Goal: Task Accomplishment & Management: Use online tool/utility

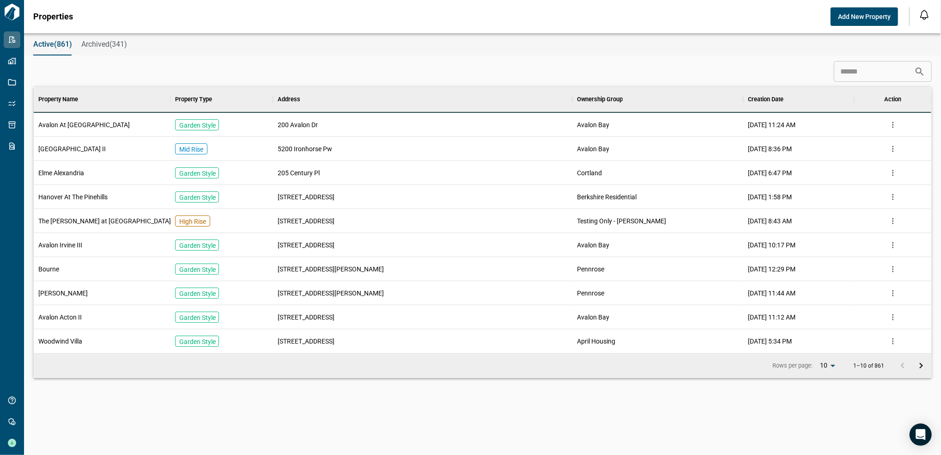
scroll to position [256, 895]
click at [841, 68] on input at bounding box center [874, 71] width 80 height 18
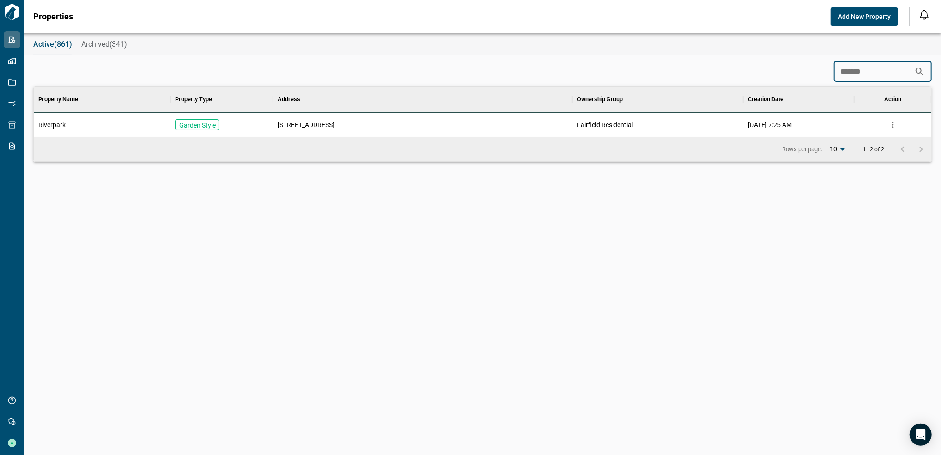
scroll to position [41, 895]
type input "*********"
click at [91, 124] on div "Riverpark" at bounding box center [102, 125] width 137 height 24
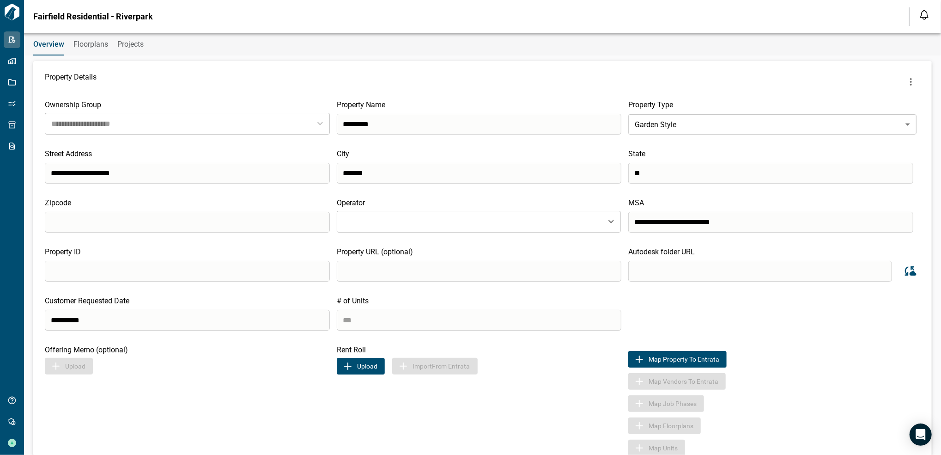
click at [906, 85] on icon "more" at bounding box center [911, 81] width 11 height 11
click at [95, 53] on div at bounding box center [470, 227] width 941 height 455
click at [89, 40] on span "Floorplans" at bounding box center [90, 44] width 35 height 9
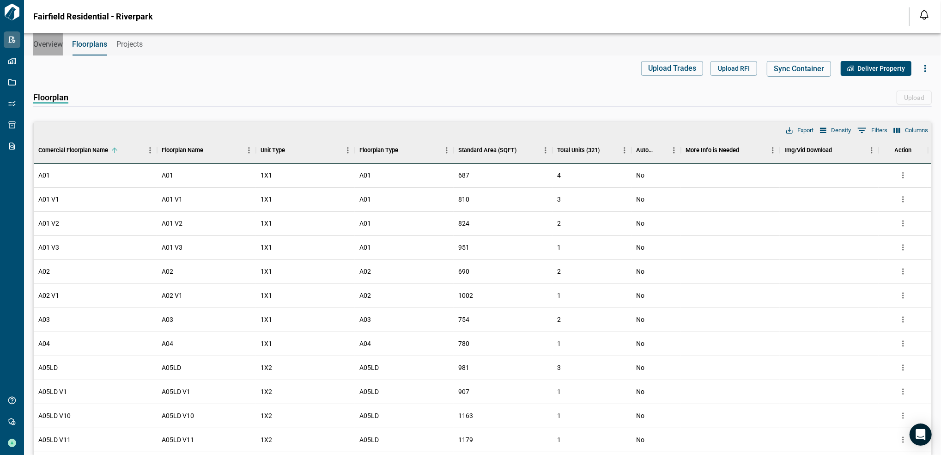
click at [55, 46] on span "Overview" at bounding box center [48, 44] width 30 height 9
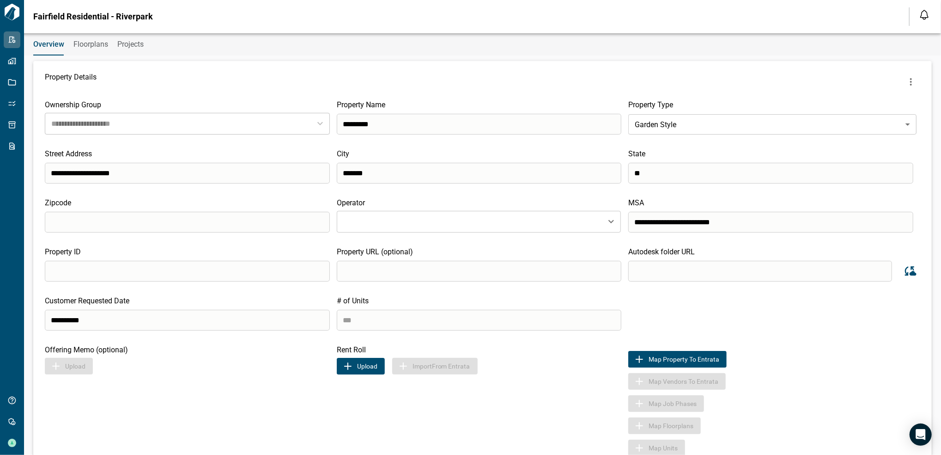
type input "**********"
click at [87, 52] on button "Floorplans" at bounding box center [90, 44] width 35 height 22
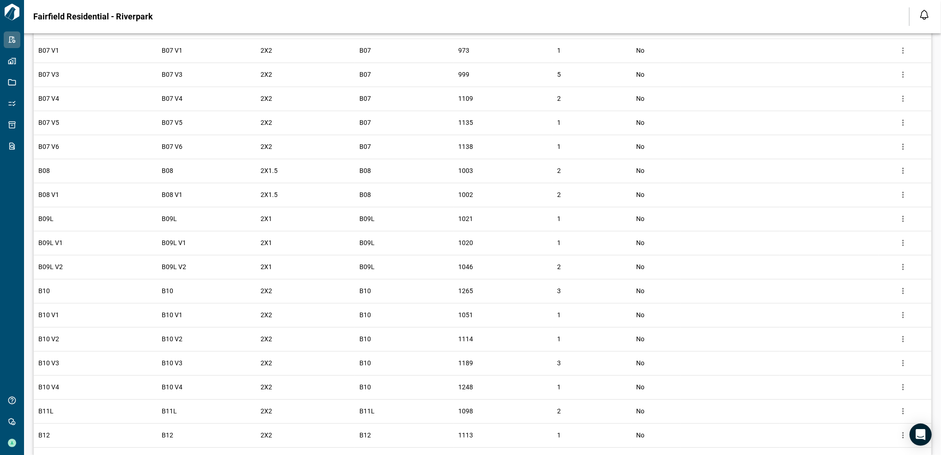
scroll to position [1924, 0]
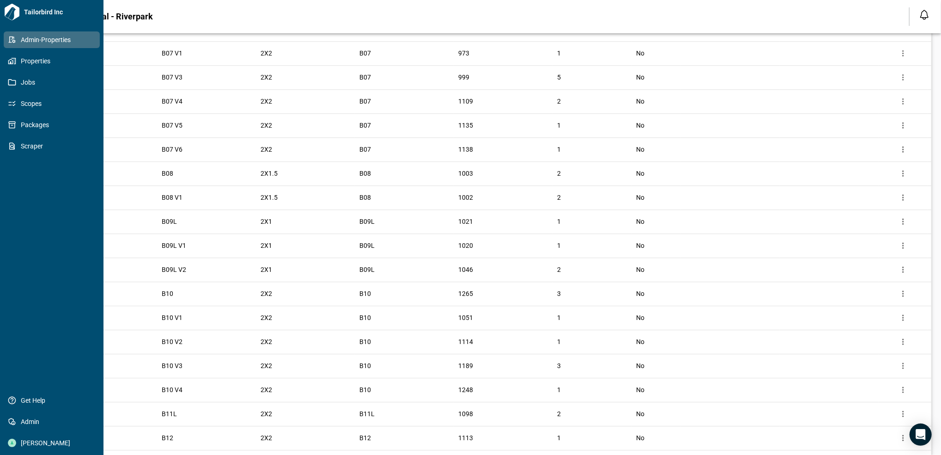
click at [73, 32] on link "Admin-Properties" at bounding box center [52, 39] width 96 height 17
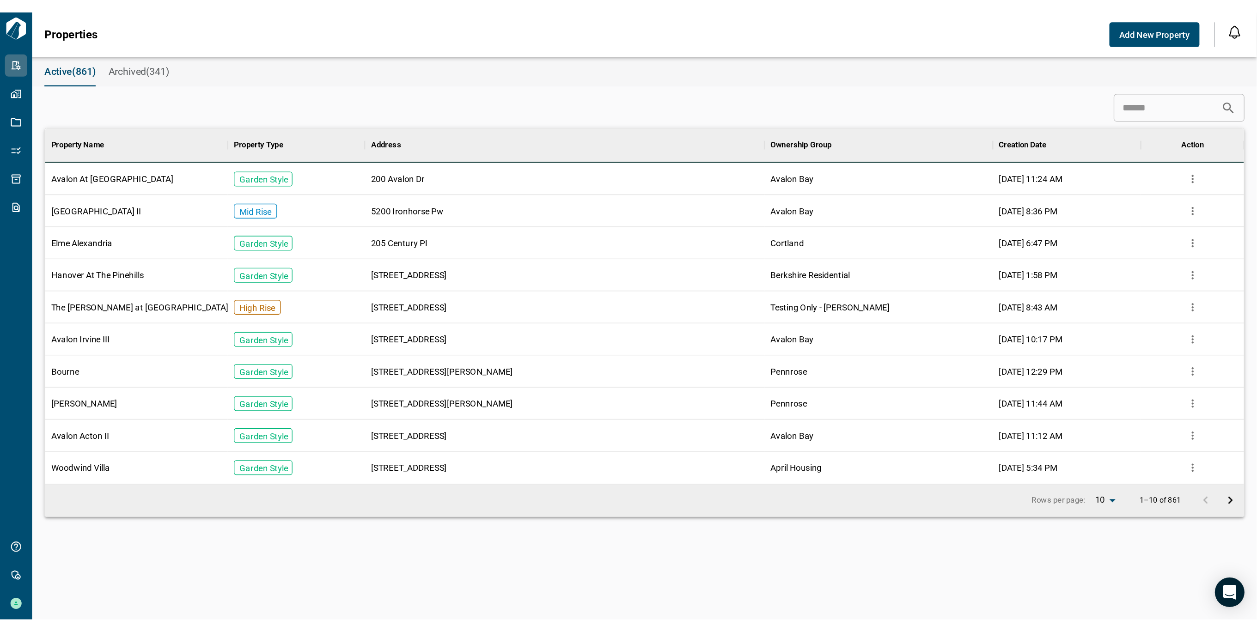
scroll to position [256, 895]
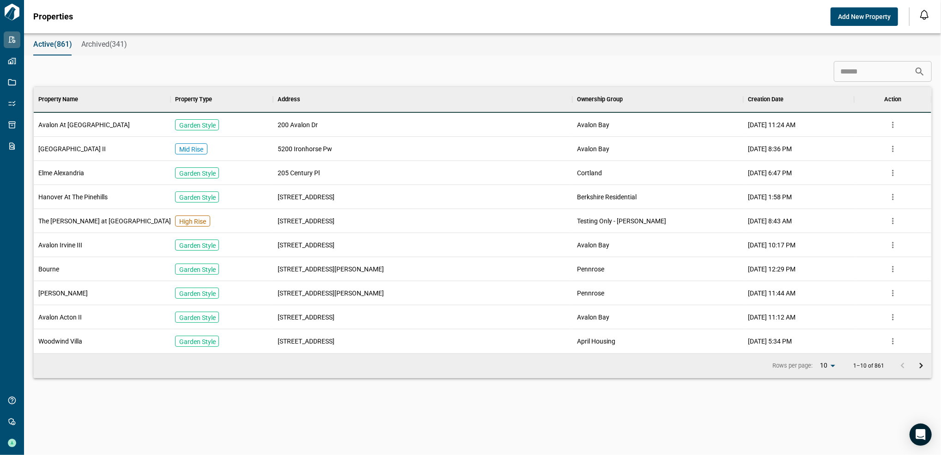
click at [862, 73] on input at bounding box center [874, 71] width 80 height 18
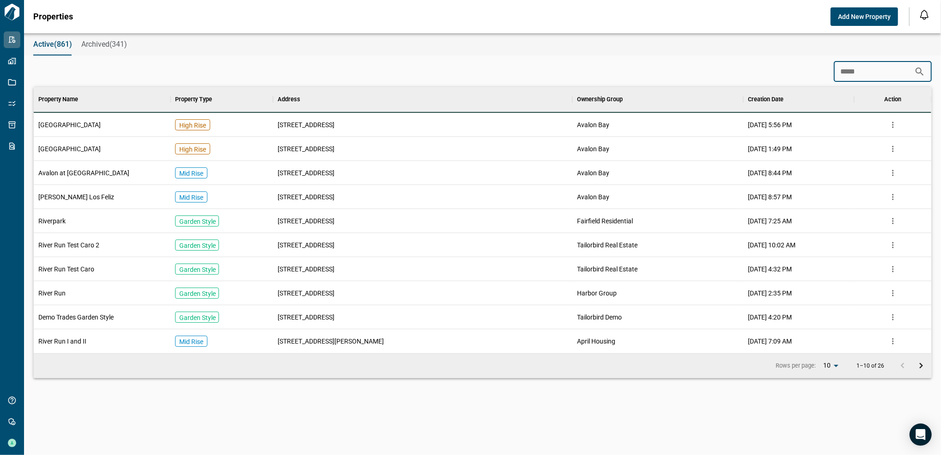
type input "*****"
click at [85, 221] on div "Riverpark" at bounding box center [102, 221] width 137 height 24
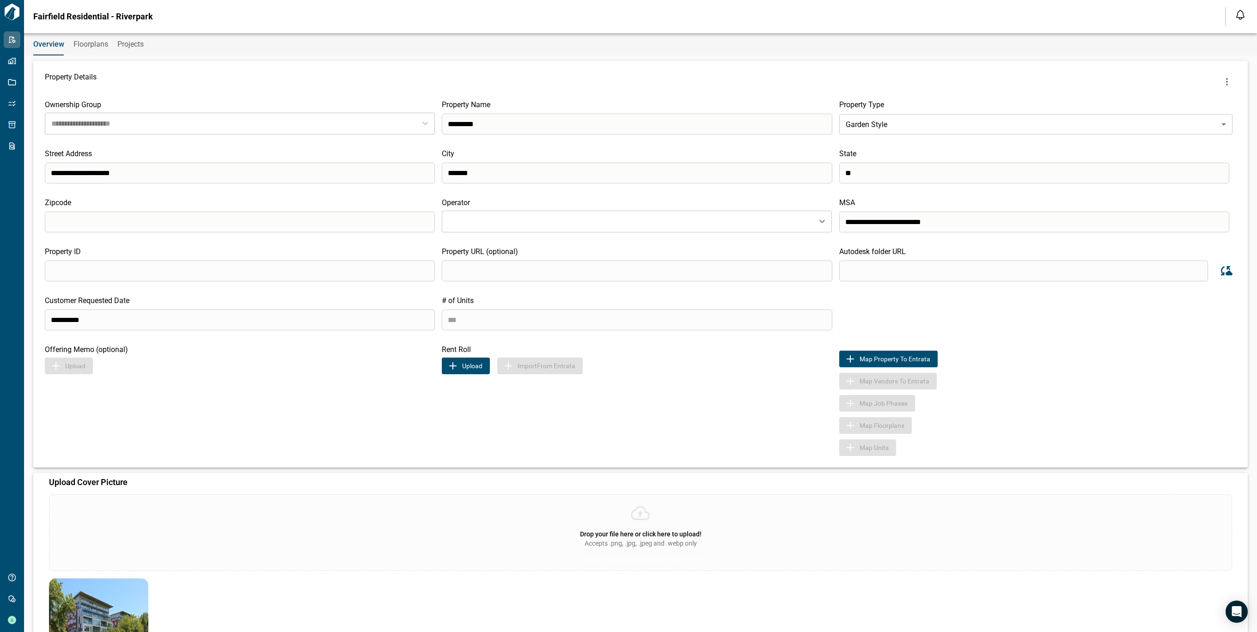
click at [941, 267] on input "search" at bounding box center [1023, 271] width 369 height 21
paste input "**********"
type input "**********"
click at [941, 276] on icon "Sync data from Autodesk" at bounding box center [1225, 271] width 14 height 14
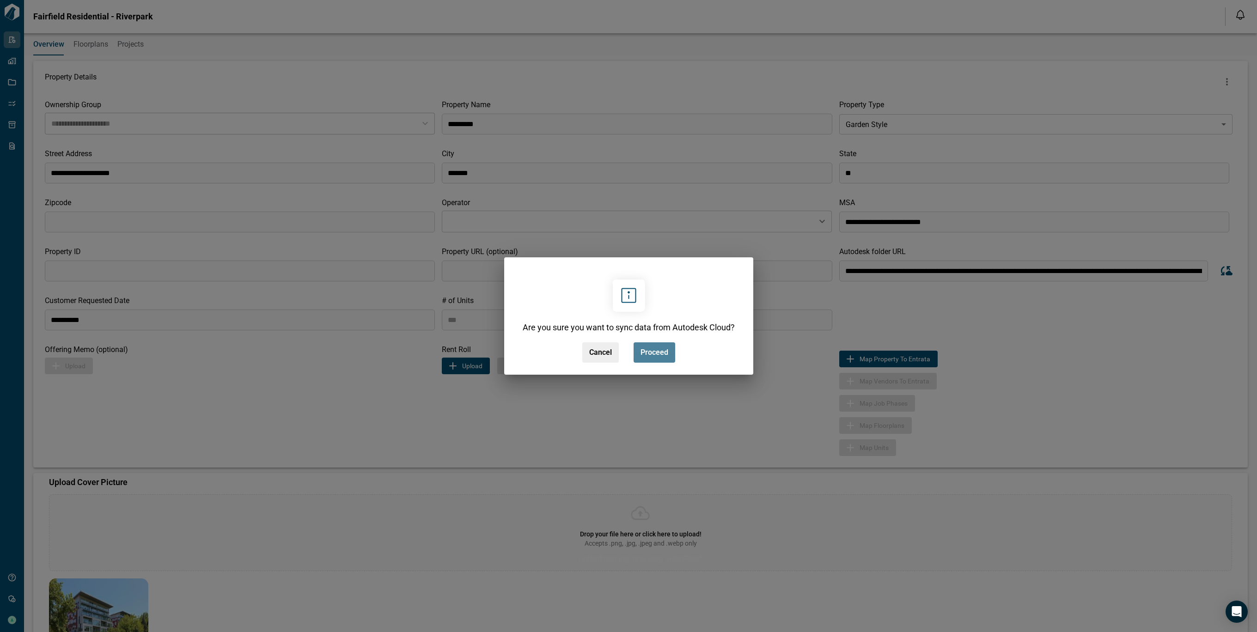
click at [639, 351] on button "Proceed" at bounding box center [654, 352] width 42 height 20
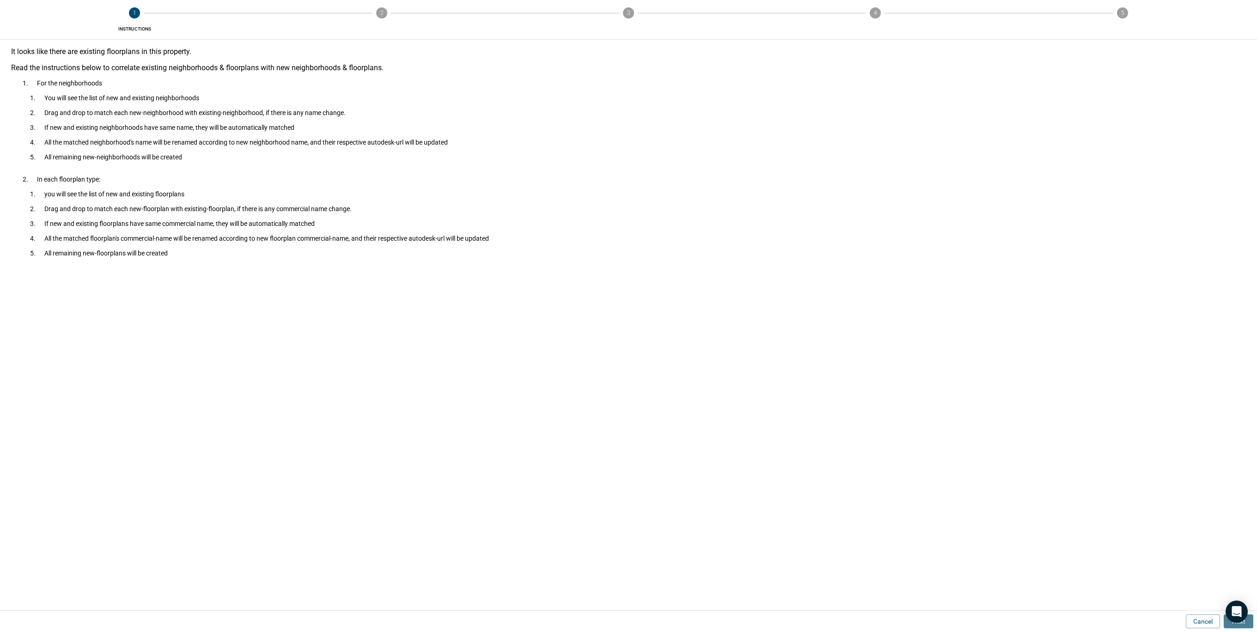
click at [941, 454] on button "Next" at bounding box center [1239, 622] width 30 height 14
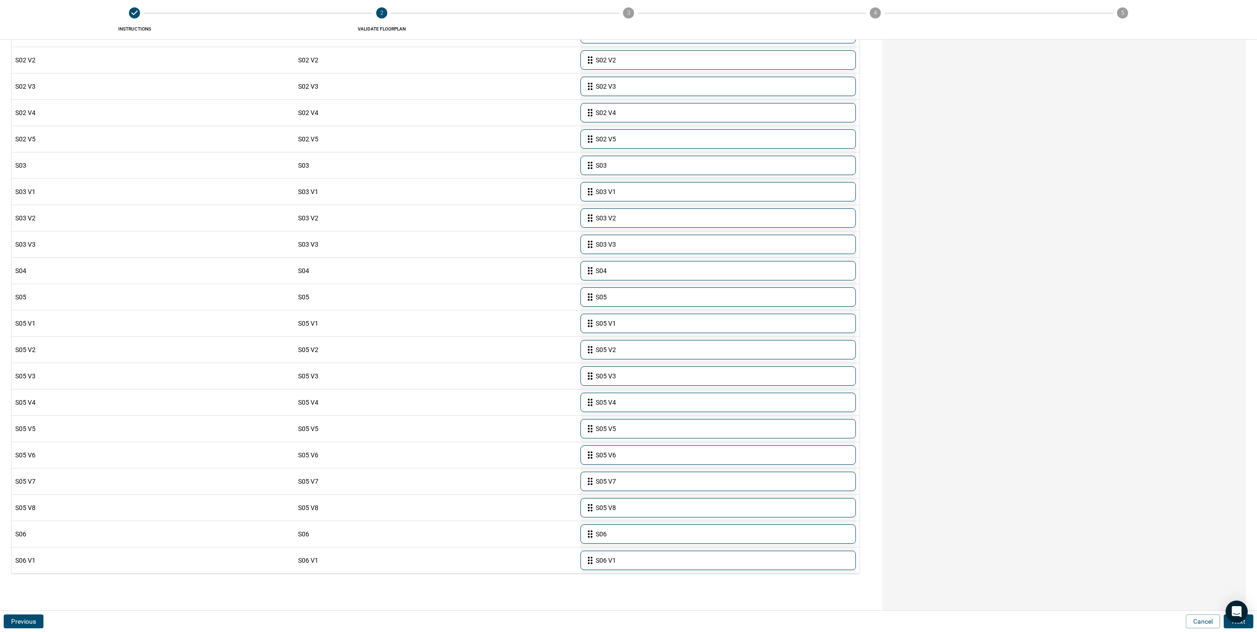
scroll to position [3945, 0]
click at [941, 454] on button "Next" at bounding box center [1239, 622] width 30 height 14
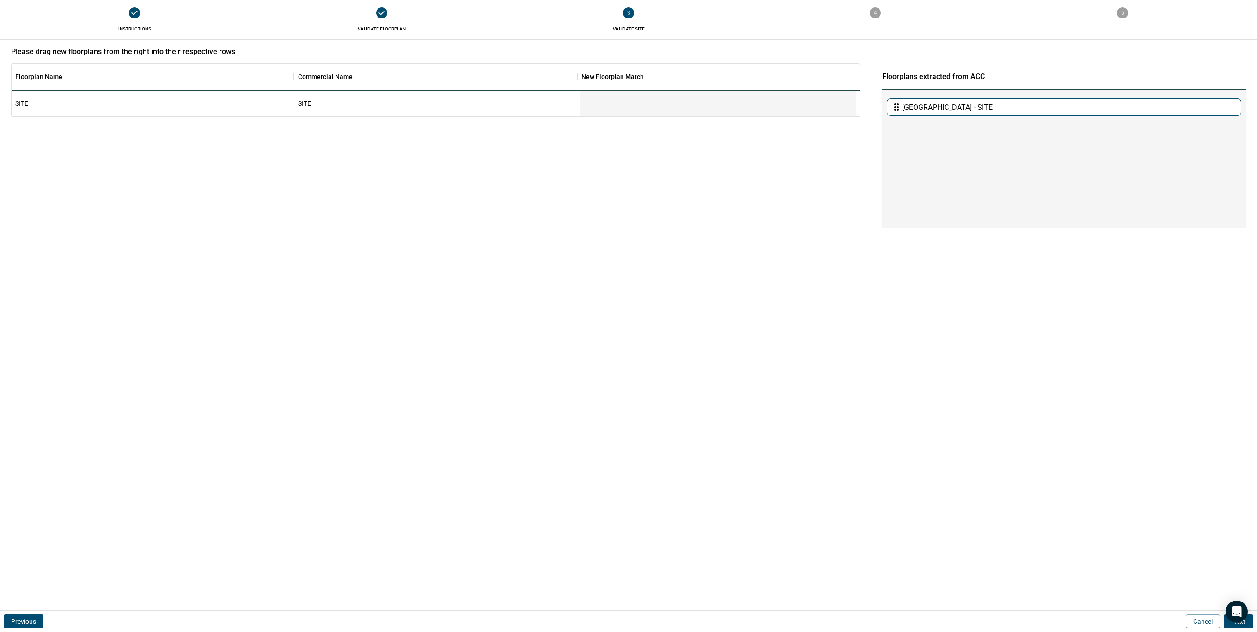
scroll to position [0, 0]
click at [941, 454] on button "Next" at bounding box center [1239, 622] width 30 height 14
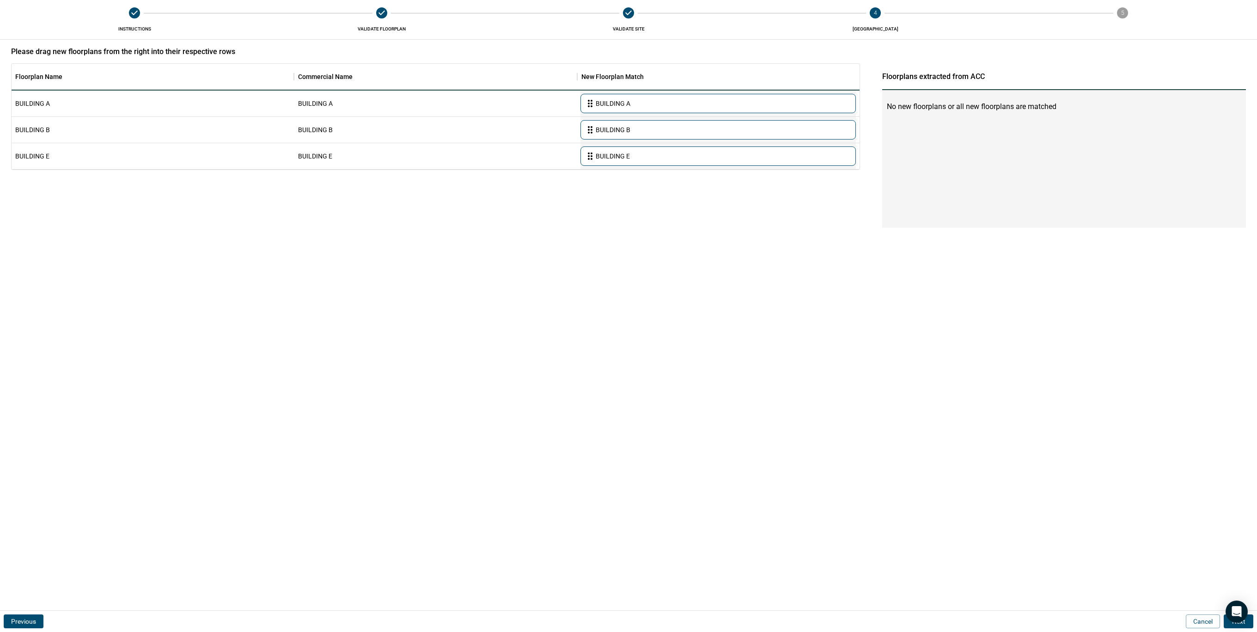
click at [941, 454] on button "Next" at bounding box center [1239, 622] width 30 height 14
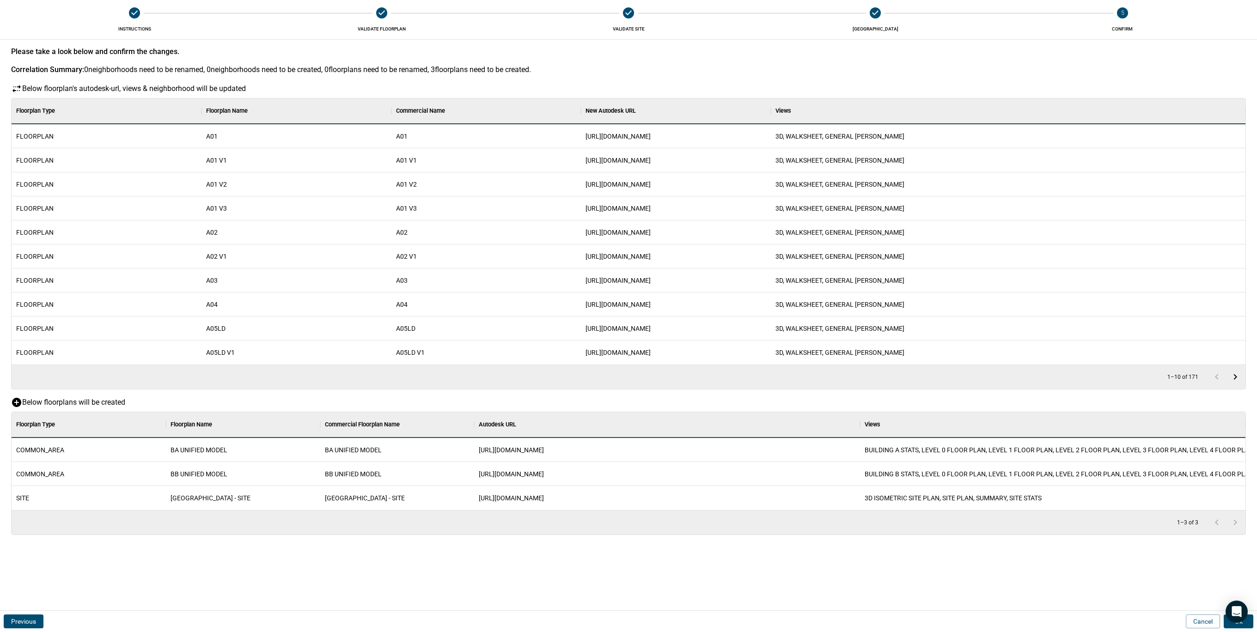
scroll to position [89, 1230]
click at [941, 454] on button "Ok" at bounding box center [1239, 622] width 30 height 14
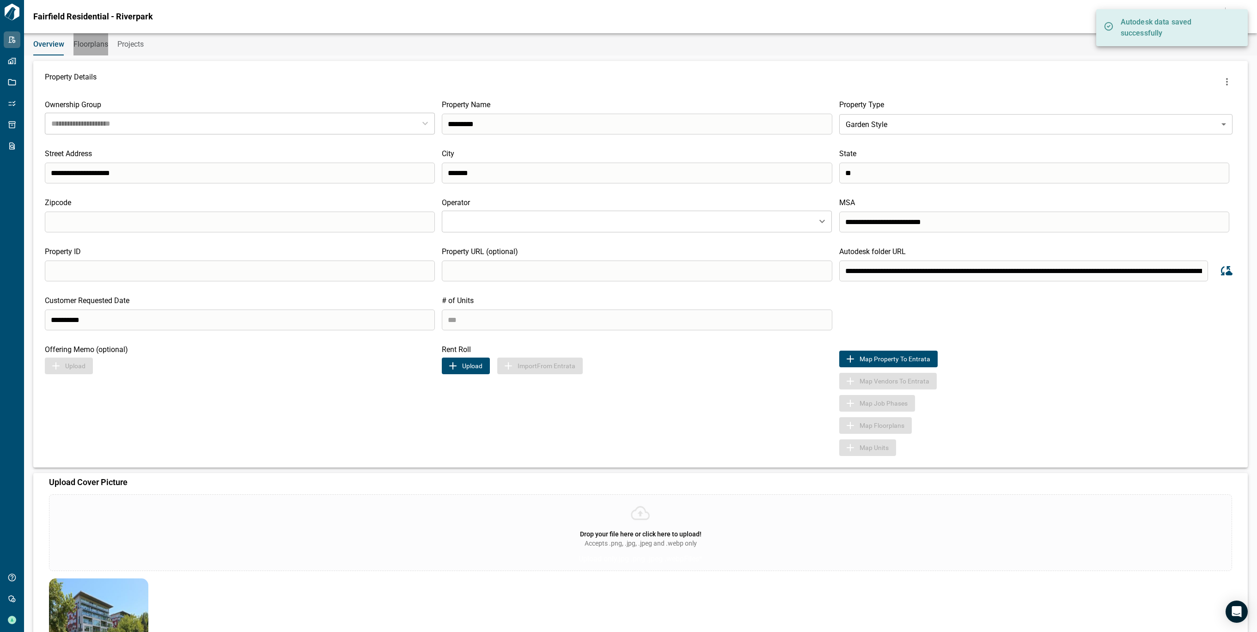
click at [95, 49] on button "Floorplans" at bounding box center [90, 44] width 35 height 22
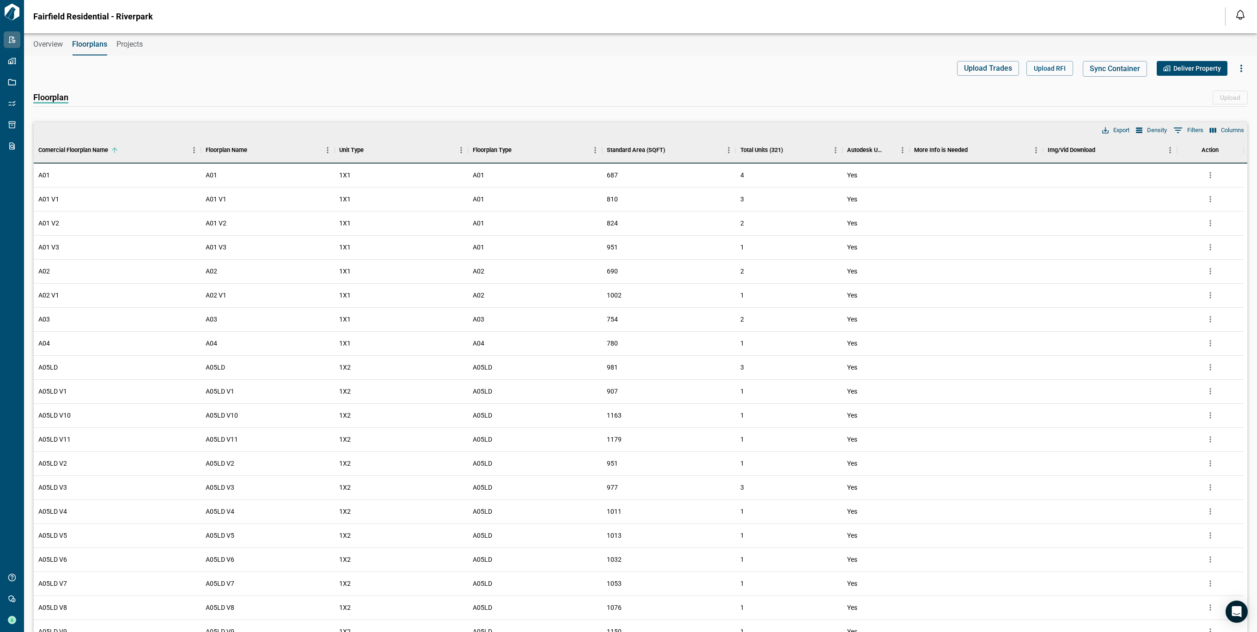
click at [47, 32] on div "Fairfield Residential - Riverpark Notifications *** ****** **** Mark all as rea…" at bounding box center [628, 16] width 1257 height 33
click at [47, 38] on button "Overview" at bounding box center [48, 44] width 30 height 22
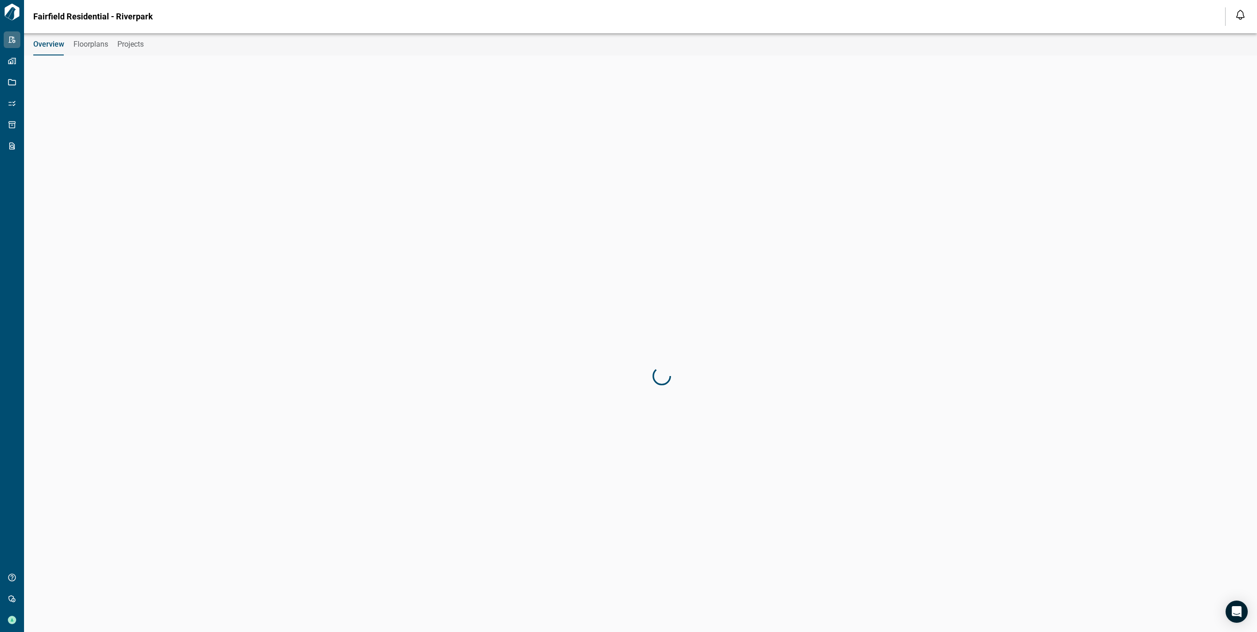
type input "**********"
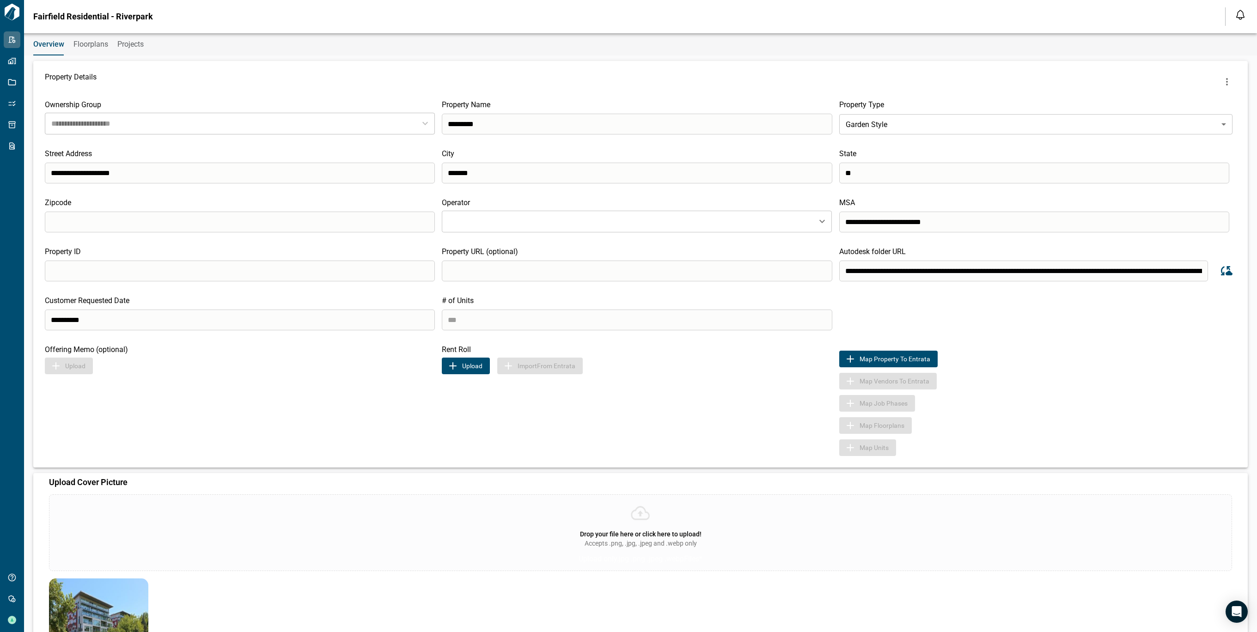
click at [95, 49] on button "Floorplans" at bounding box center [90, 44] width 35 height 22
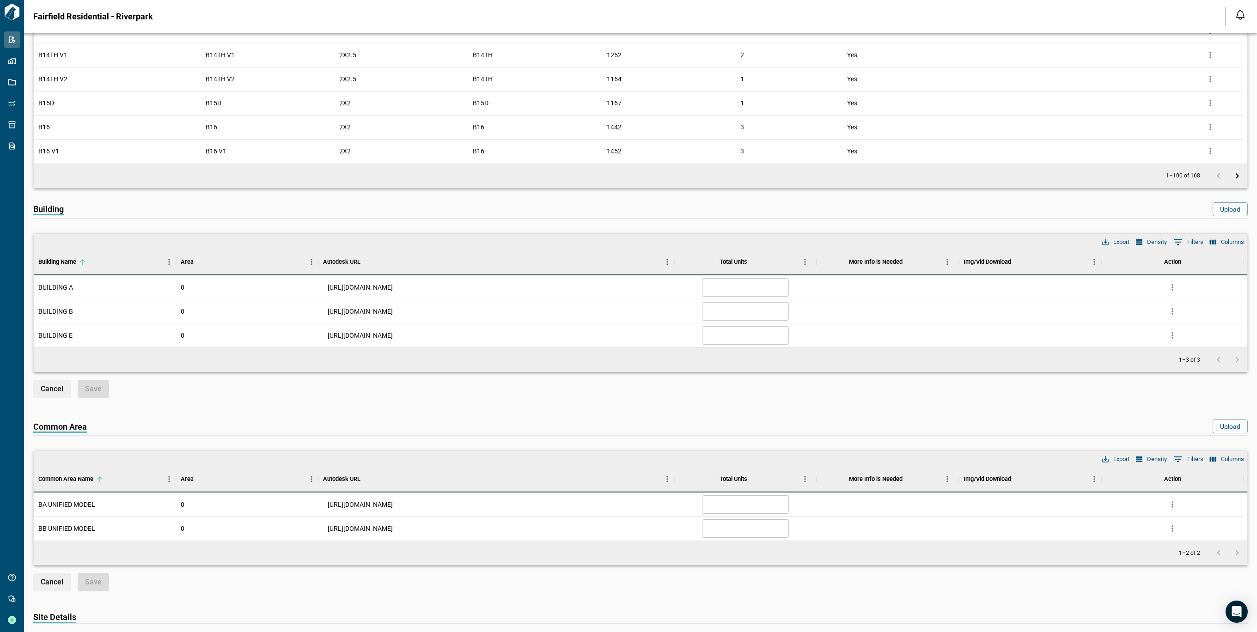
scroll to position [2588, 0]
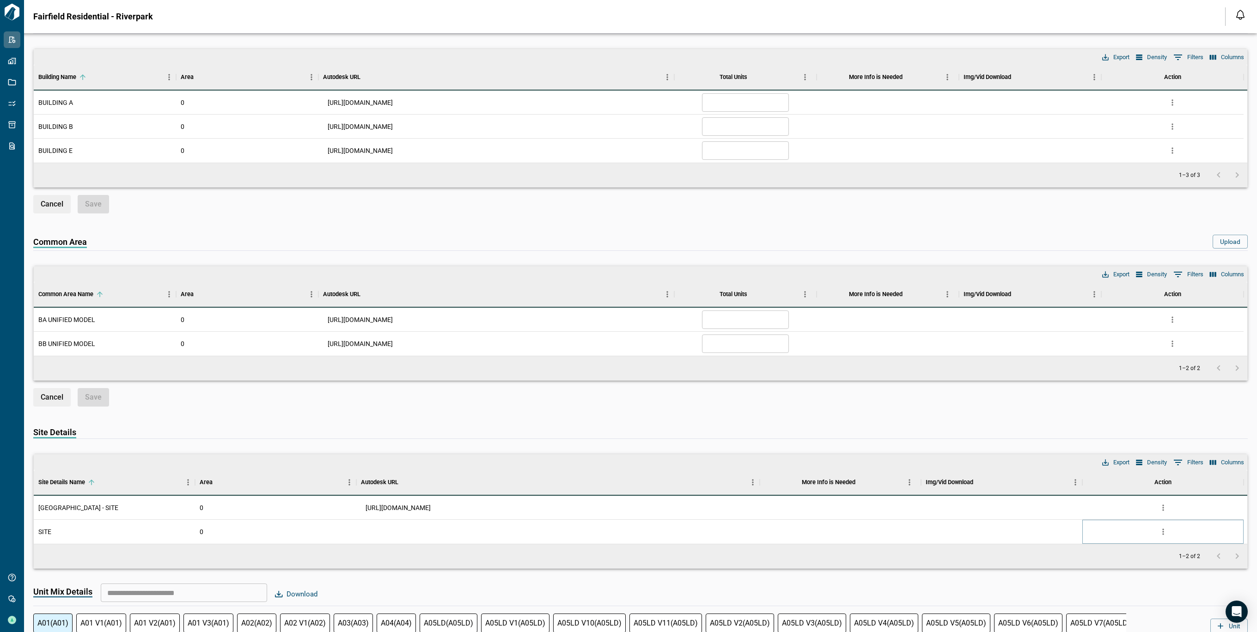
click at [1162, 534] on icon "more" at bounding box center [1162, 531] width 9 height 9
click at [1132, 585] on li "Delete" at bounding box center [1124, 584] width 91 height 17
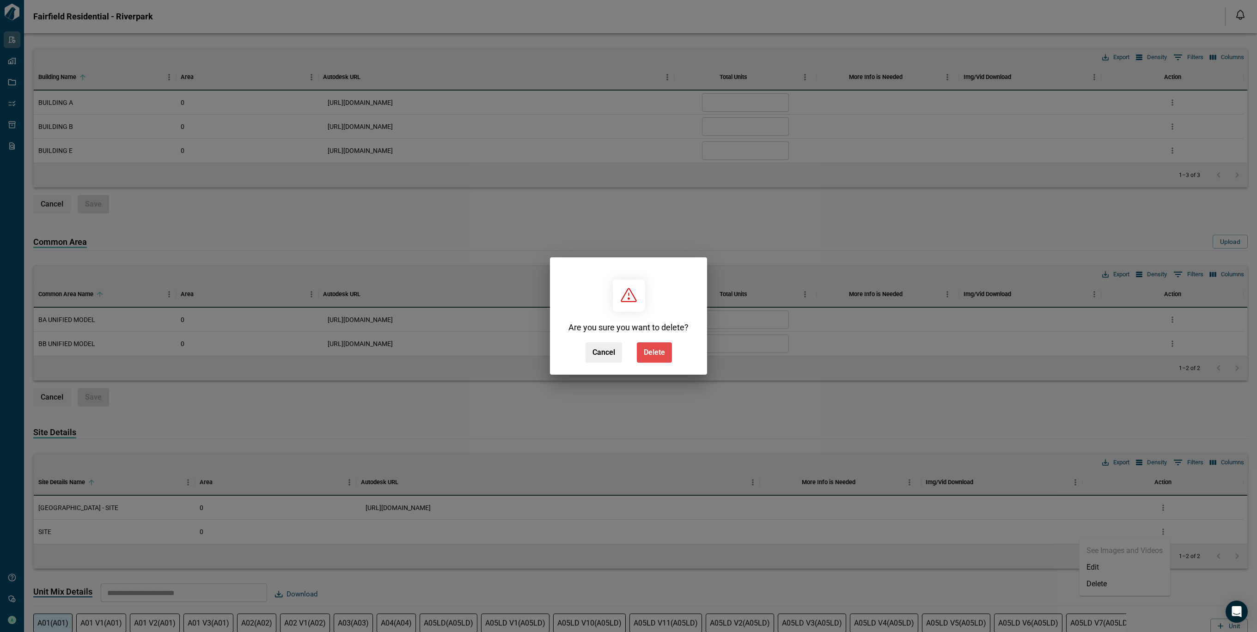
click at [661, 357] on button "Delete" at bounding box center [654, 352] width 35 height 20
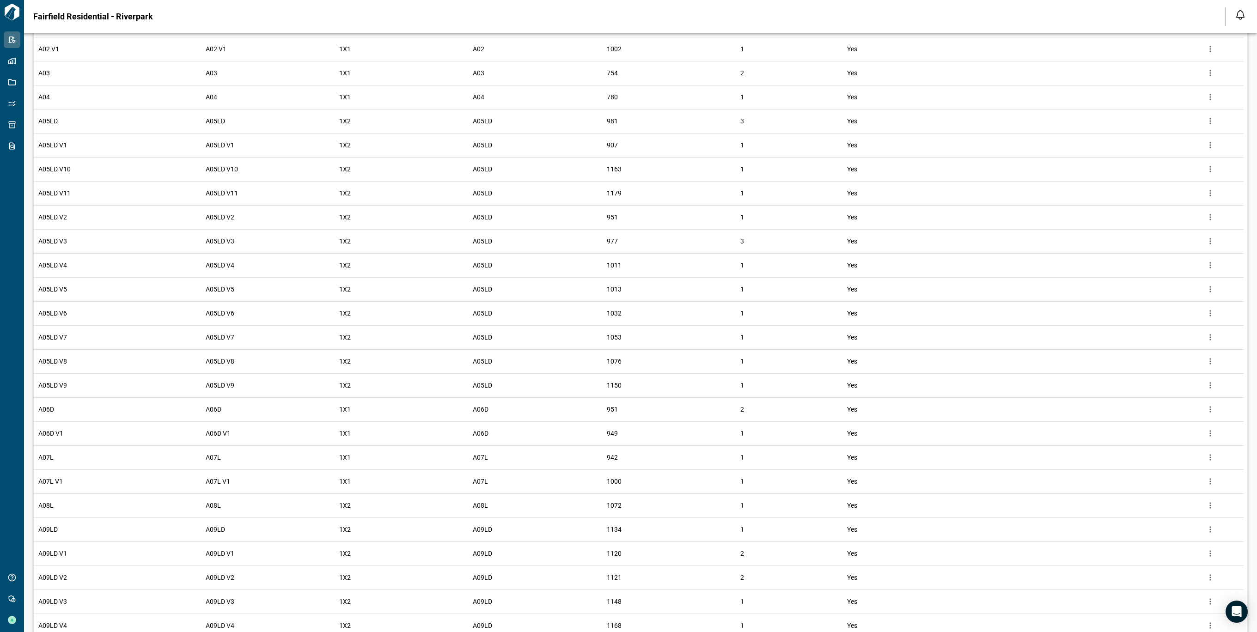
scroll to position [0, 0]
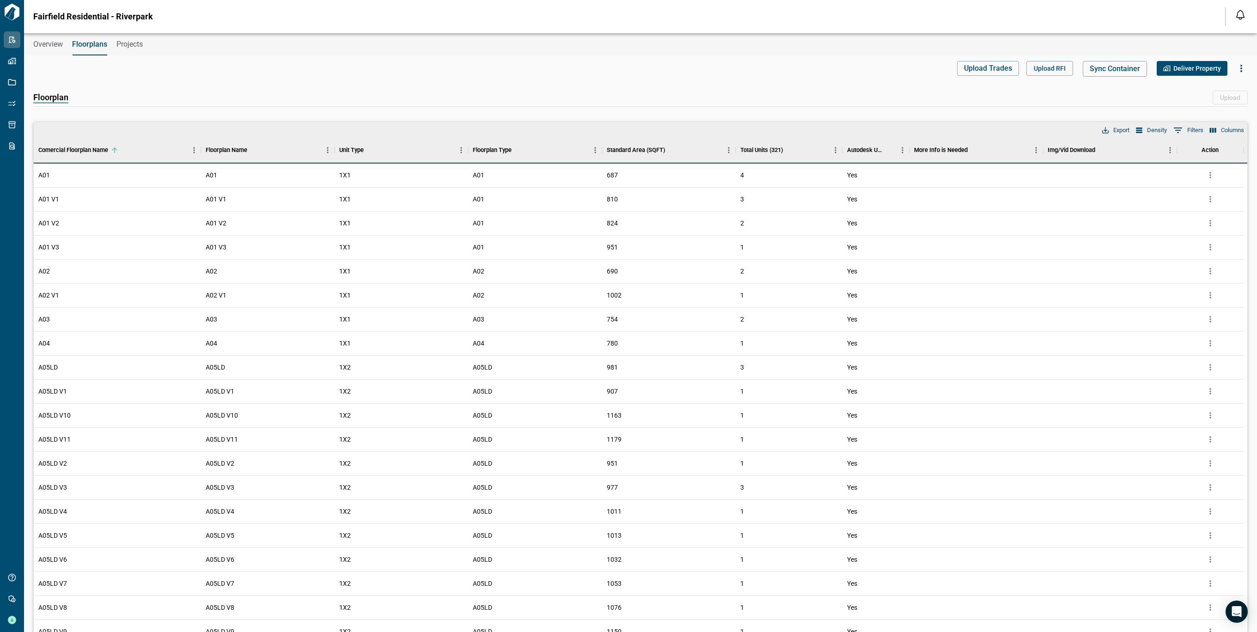
click at [1241, 68] on icon "button" at bounding box center [1241, 68] width 11 height 11
click at [1205, 132] on p "Add Common Area" at bounding box center [1205, 127] width 61 height 11
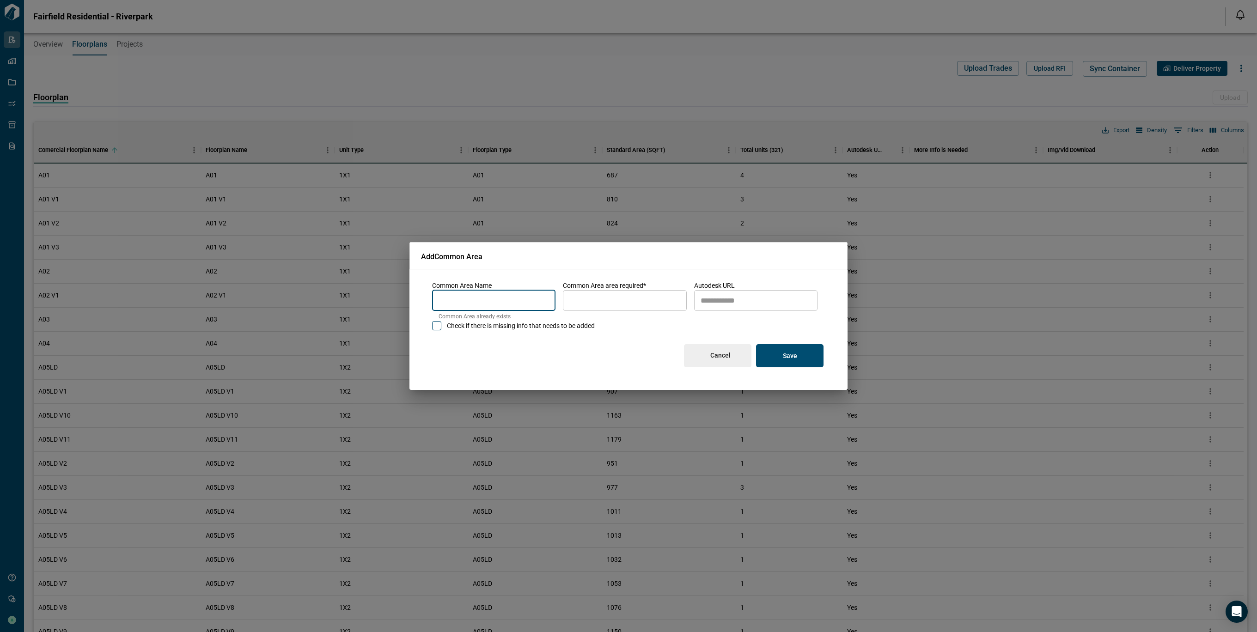
click at [499, 295] on input "name" at bounding box center [493, 300] width 123 height 26
type input "*"
type input "**********"
click at [636, 300] on input "area" at bounding box center [624, 300] width 123 height 26
click at [636, 300] on input "*" at bounding box center [624, 300] width 123 height 26
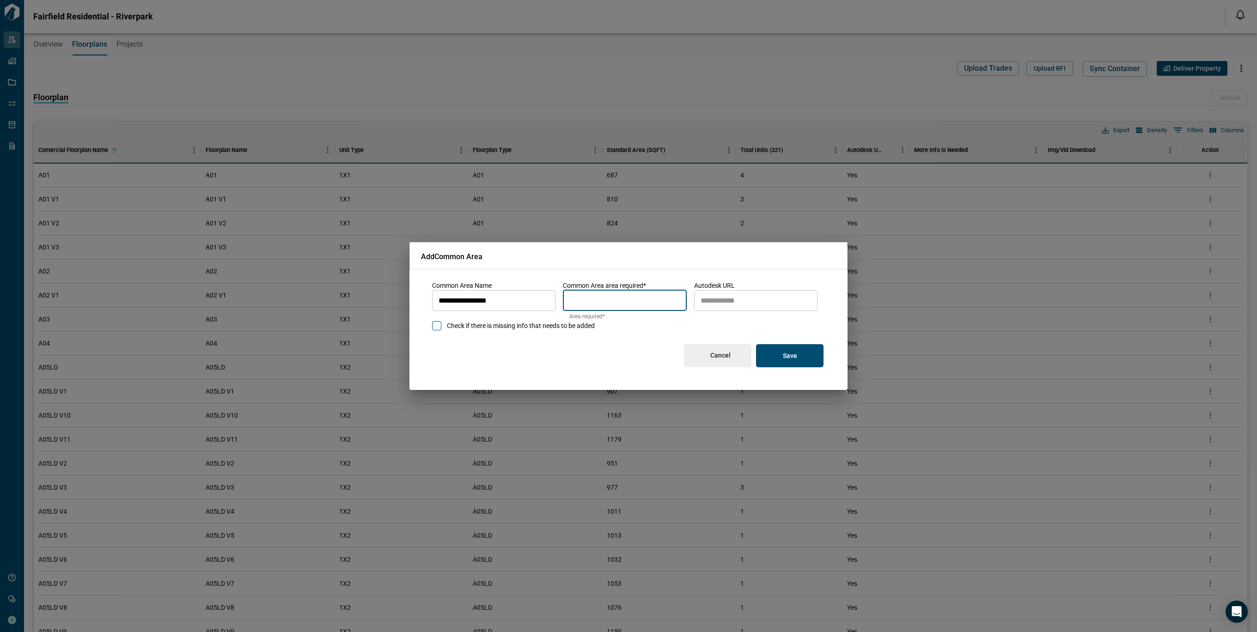
click at [636, 300] on input "*" at bounding box center [624, 300] width 123 height 26
type input "*"
click at [738, 300] on input "autodesk_url" at bounding box center [755, 300] width 123 height 26
click at [755, 301] on input "autodesk_url" at bounding box center [755, 300] width 123 height 26
paste input "**********"
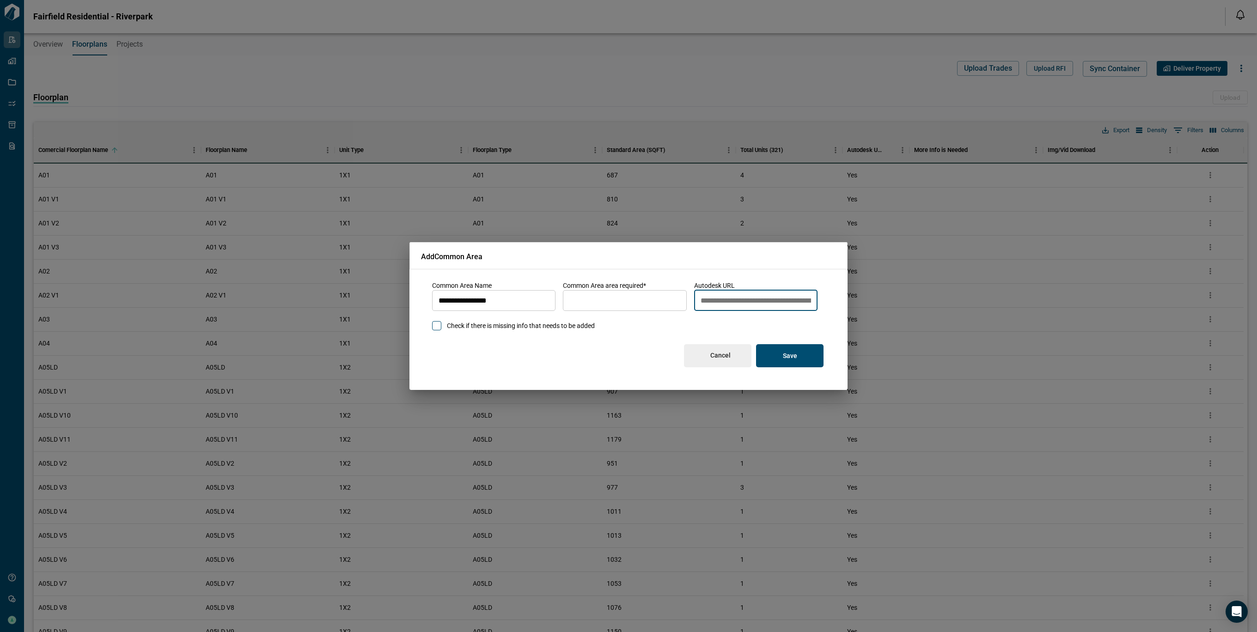
scroll to position [0, 827]
type input "**********"
click at [789, 351] on button "Save" at bounding box center [789, 355] width 67 height 23
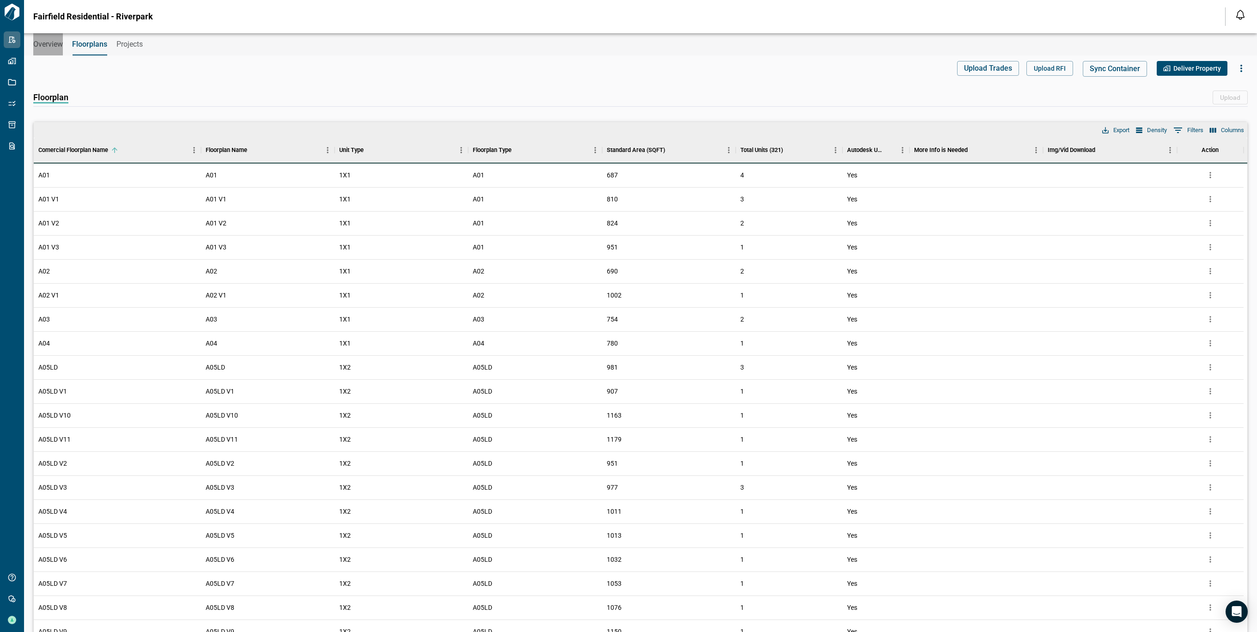
click at [55, 37] on button "Overview" at bounding box center [48, 44] width 30 height 22
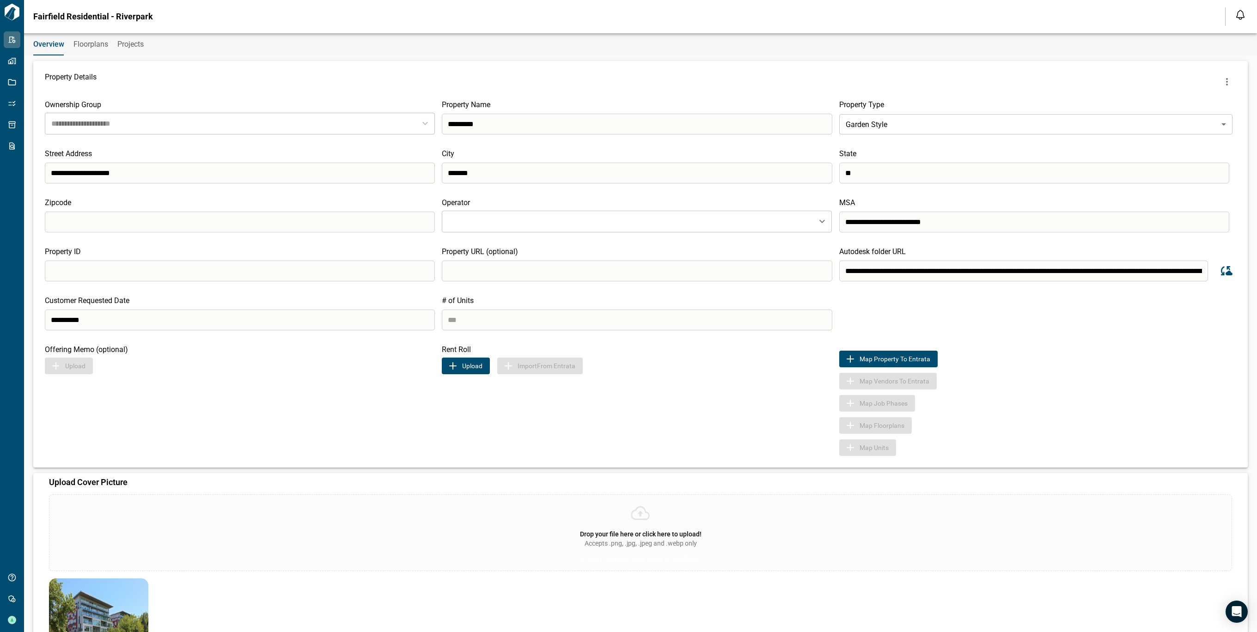
click at [86, 49] on span "Floorplans" at bounding box center [90, 44] width 35 height 9
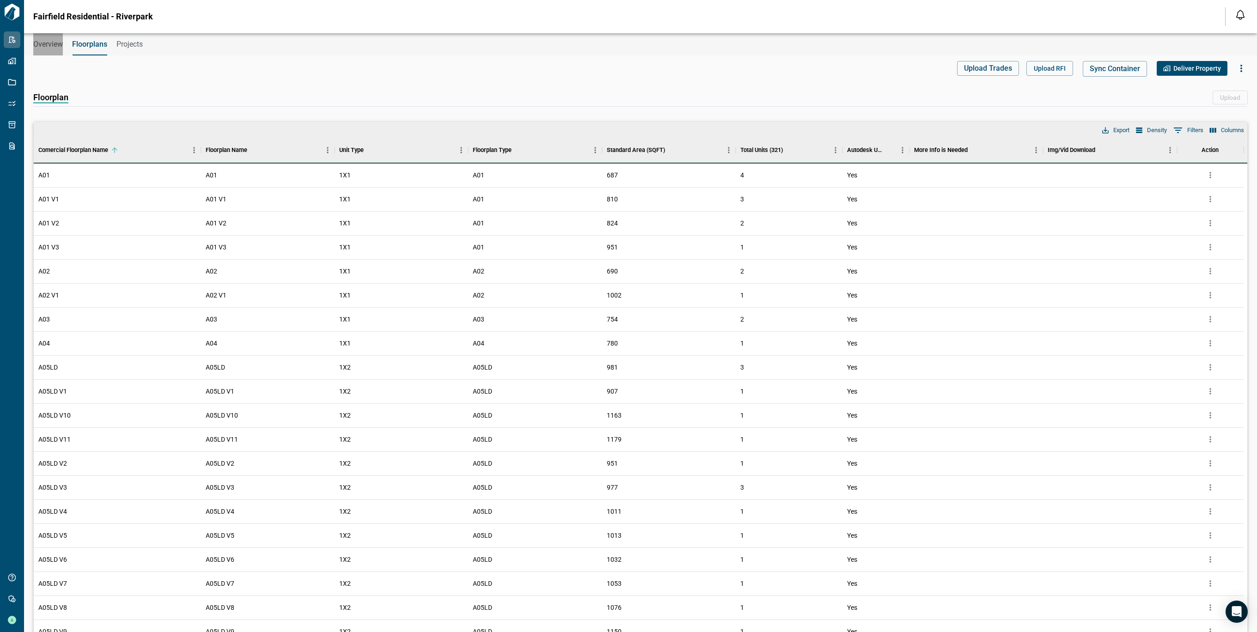
click at [43, 45] on span "Overview" at bounding box center [48, 44] width 30 height 9
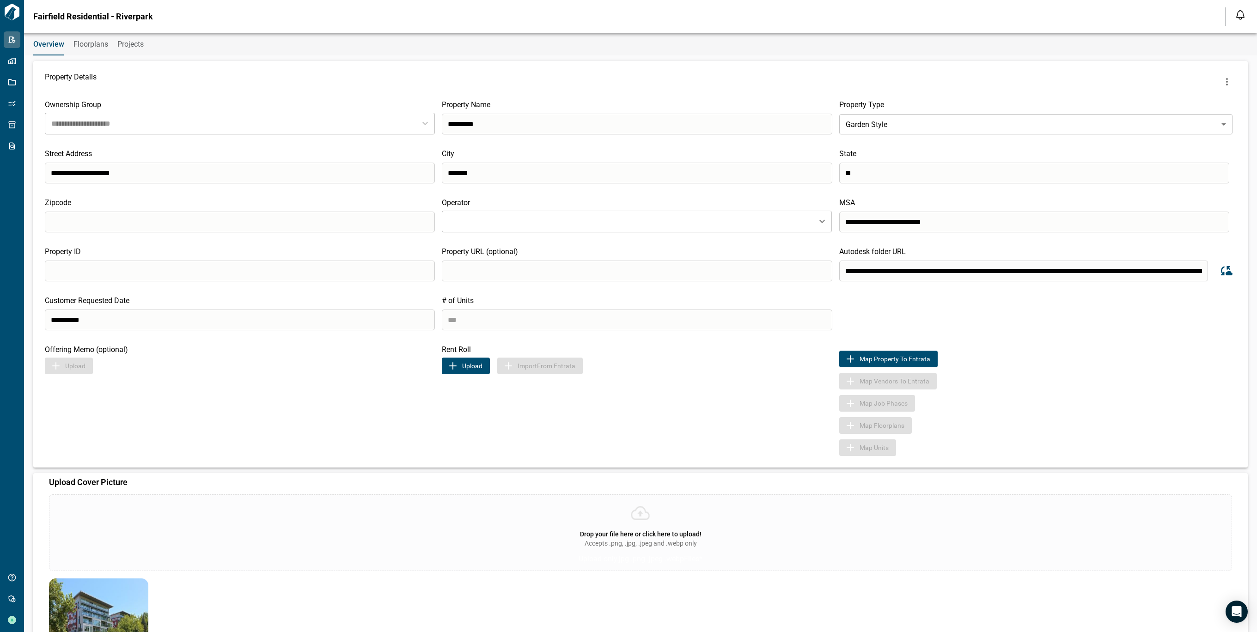
click at [103, 55] on div "**********" at bounding box center [628, 332] width 1257 height 599
click at [92, 45] on span "Floorplans" at bounding box center [90, 44] width 35 height 9
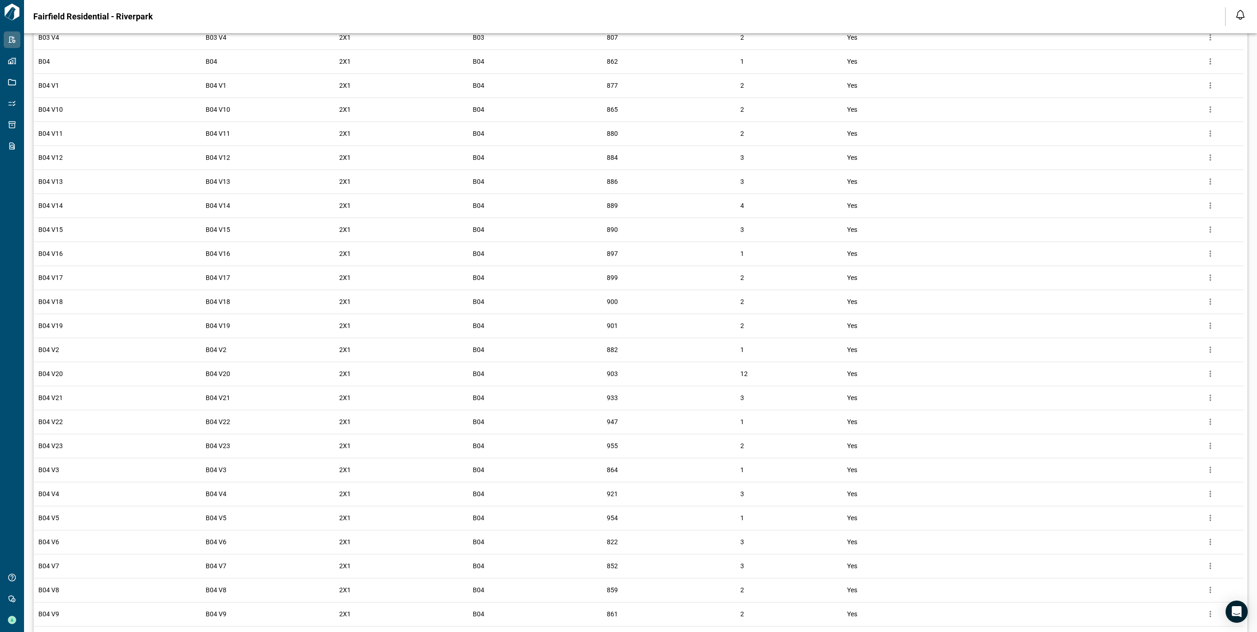
scroll to position [1109, 0]
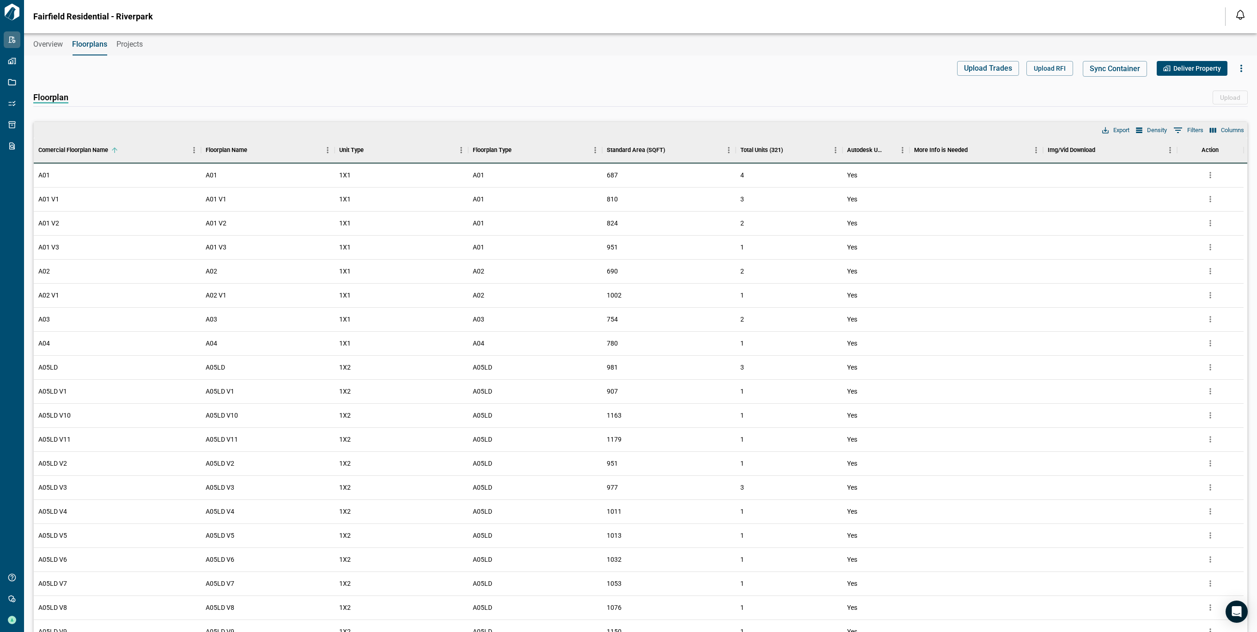
click at [43, 46] on span "Overview" at bounding box center [48, 44] width 30 height 9
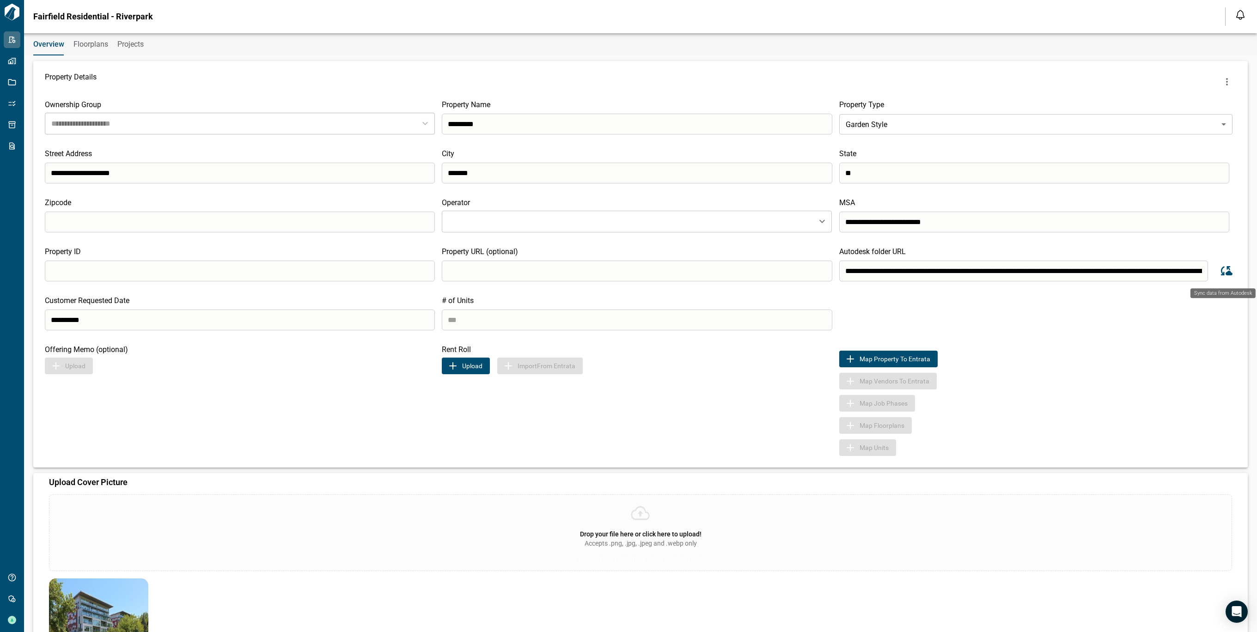
click at [1222, 276] on icon "Sync data from Autodesk" at bounding box center [1225, 271] width 14 height 14
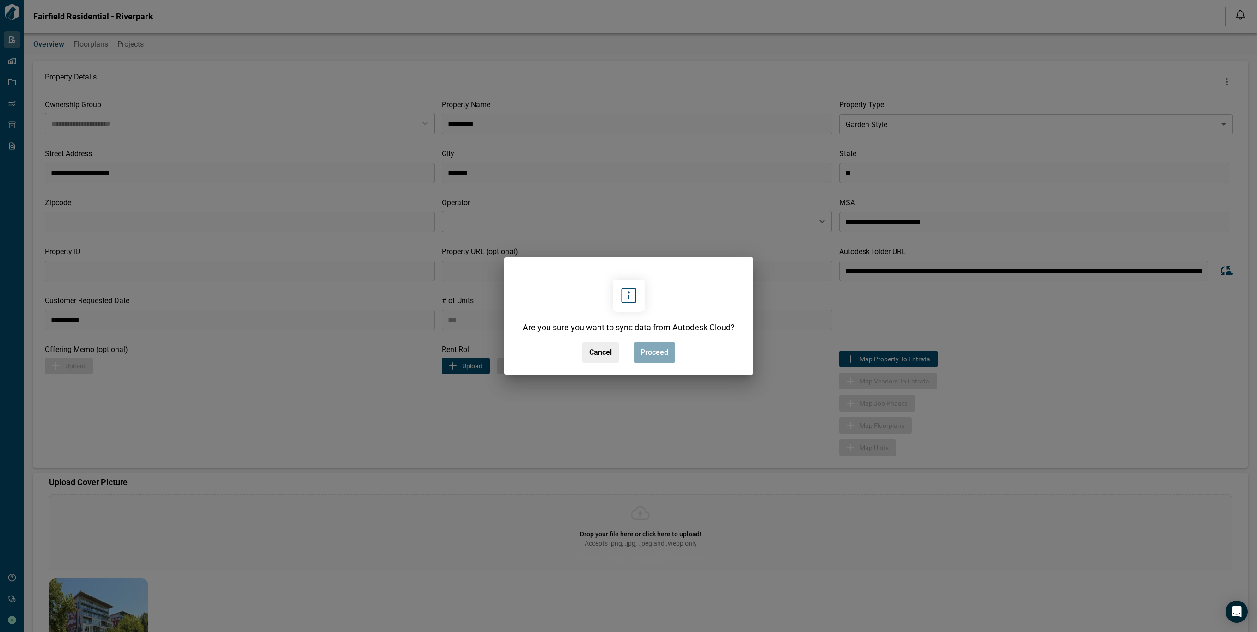
click at [668, 348] on button "Proceed" at bounding box center [654, 352] width 42 height 20
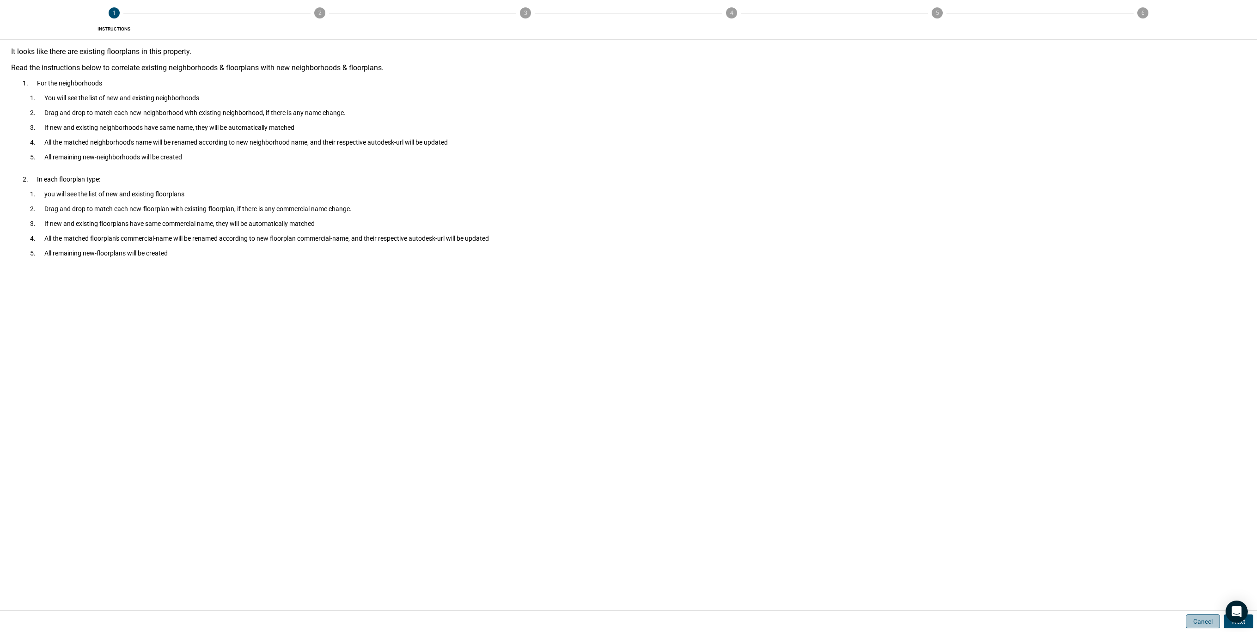
click at [1193, 615] on button "Cancel" at bounding box center [1203, 622] width 34 height 14
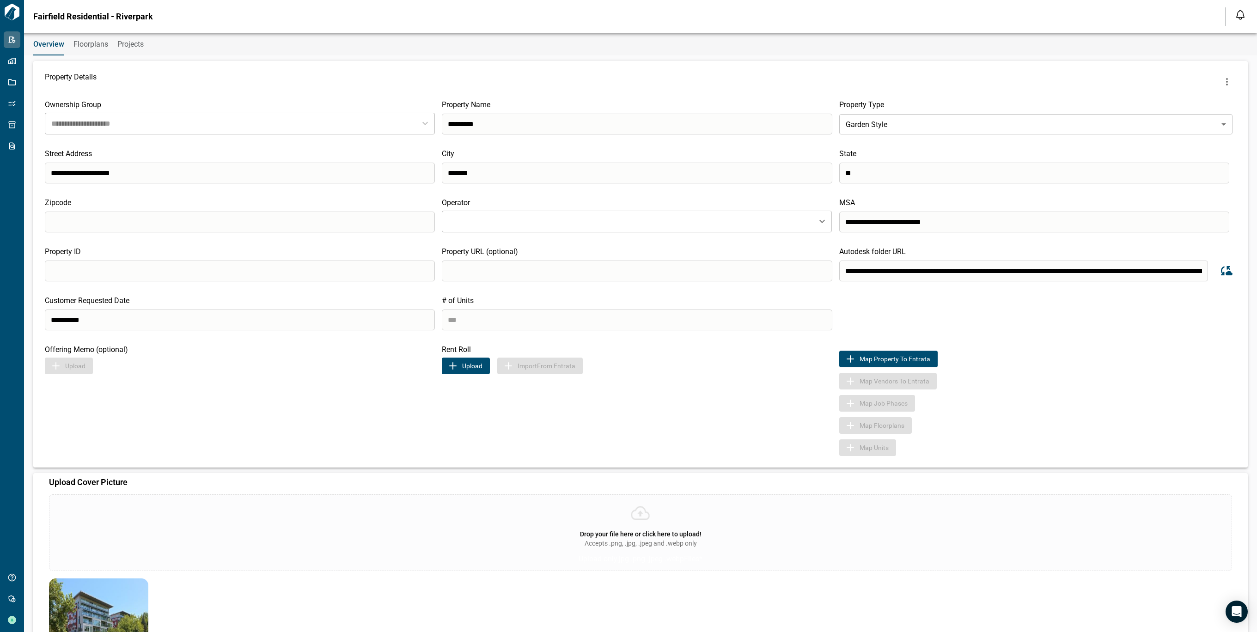
click at [1221, 83] on icon "more" at bounding box center [1226, 81] width 11 height 11
click at [1219, 83] on div at bounding box center [628, 316] width 1257 height 632
drag, startPoint x: 1219, startPoint y: 83, endPoint x: 1224, endPoint y: 85, distance: 6.2
click at [1224, 85] on icon "more" at bounding box center [1226, 81] width 11 height 11
click at [1205, 124] on li "Sync Revit Views" at bounding box center [1198, 119] width 100 height 17
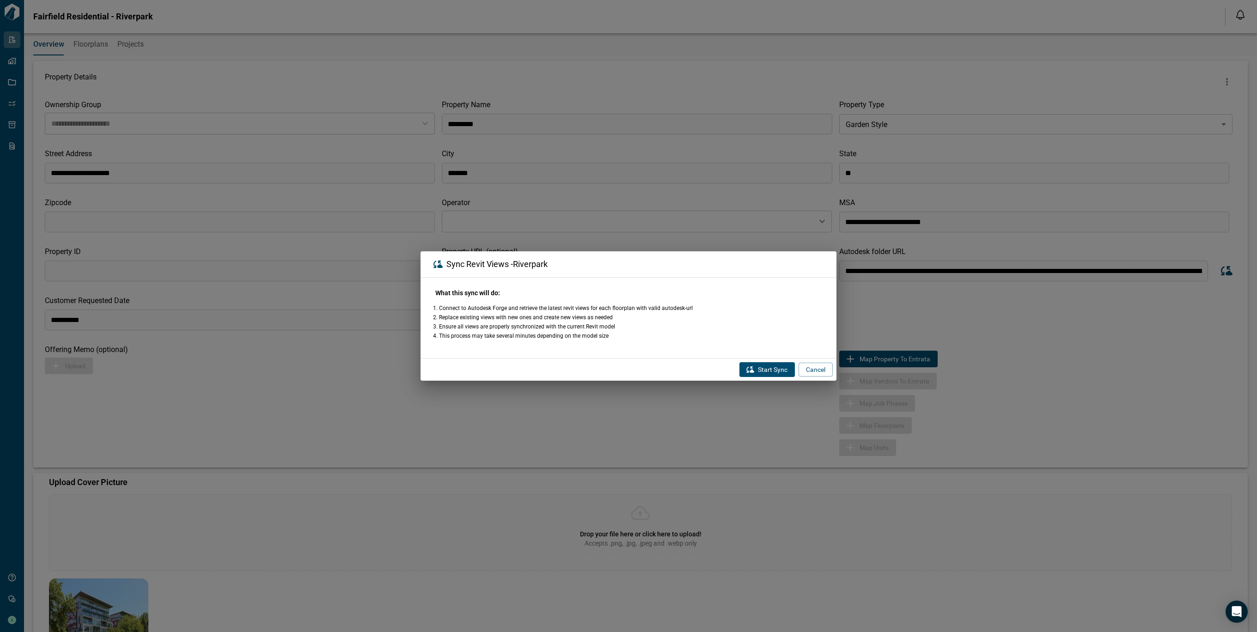
click at [1205, 124] on div "Sync Revit Views - Riverpark What this sync will do: Connect to Autodesk Forge …" at bounding box center [628, 316] width 1257 height 632
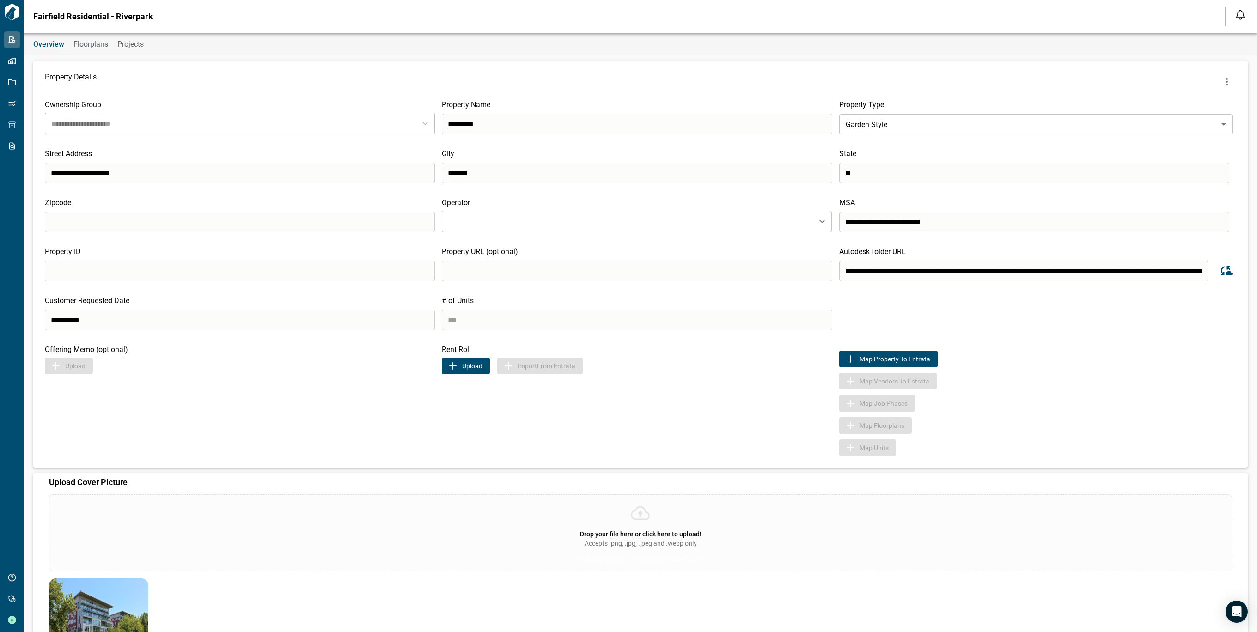
click at [1228, 82] on icon "more" at bounding box center [1226, 81] width 11 height 11
click at [1209, 115] on li "Sync Revit Views" at bounding box center [1198, 119] width 100 height 17
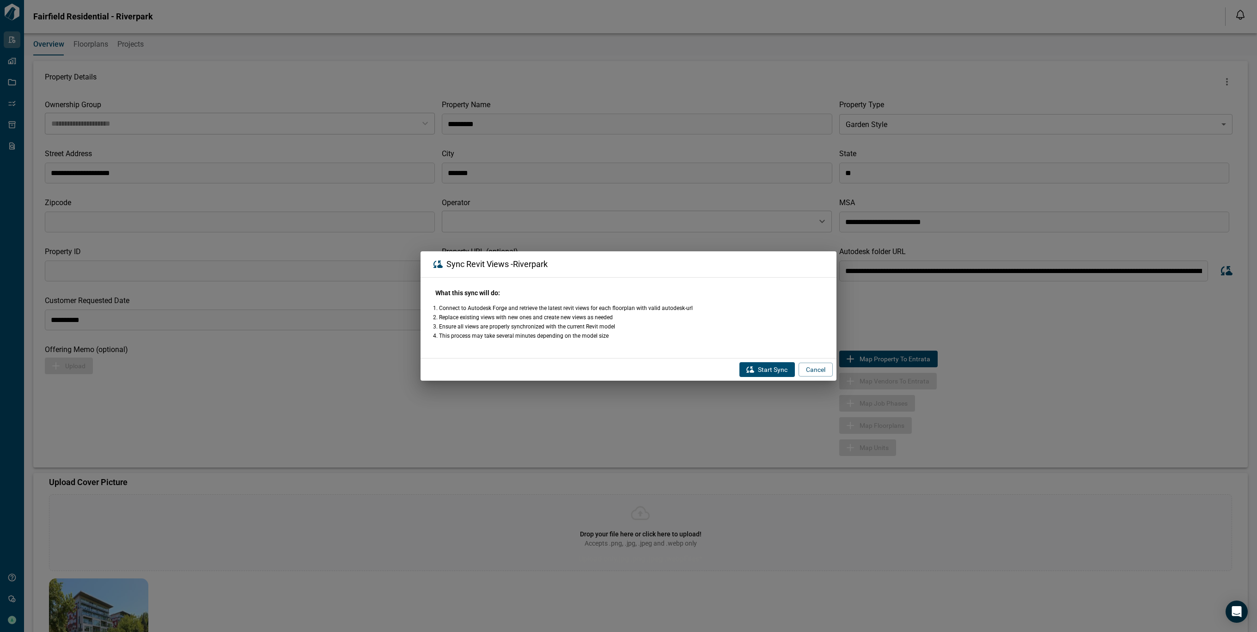
click at [781, 364] on button "Start Sync" at bounding box center [766, 369] width 55 height 15
